Goal: Obtain resource: Download file/media

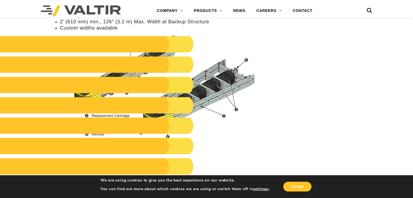
scroll to position [597, 0]
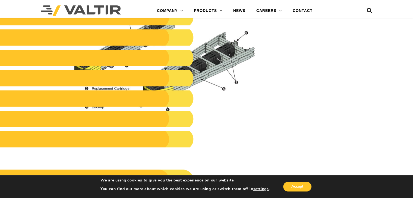
click at [98, 88] on img at bounding box center [163, 59] width 195 height 103
click at [110, 61] on h2 at bounding box center [90, 58] width 206 height 16
click at [110, 50] on h2 at bounding box center [90, 58] width 206 height 16
click at [109, 56] on h2 at bounding box center [90, 58] width 206 height 16
click at [112, 39] on h2 at bounding box center [90, 37] width 206 height 16
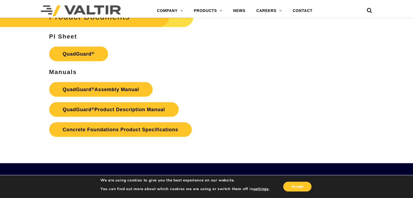
scroll to position [1085, 0]
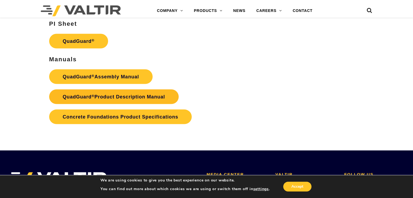
click at [161, 97] on link "QuadGuard ® Product Description Manual" at bounding box center [113, 97] width 129 height 15
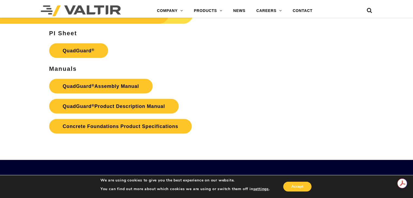
scroll to position [1085, 0]
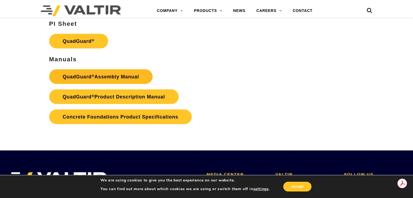
click at [119, 78] on link "QuadGuard ® Assembly Manual" at bounding box center [100, 76] width 103 height 15
